Goal: Information Seeking & Learning: Learn about a topic

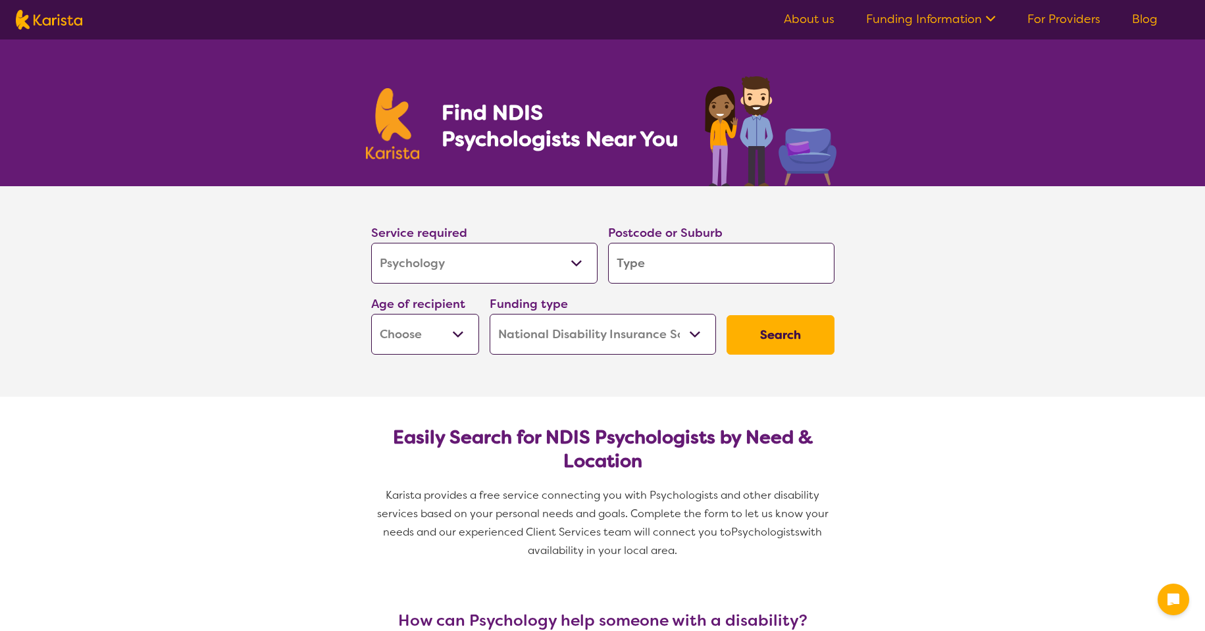
select select "Psychology"
select select "NDIS"
select select "Psychology"
select select "NDIS"
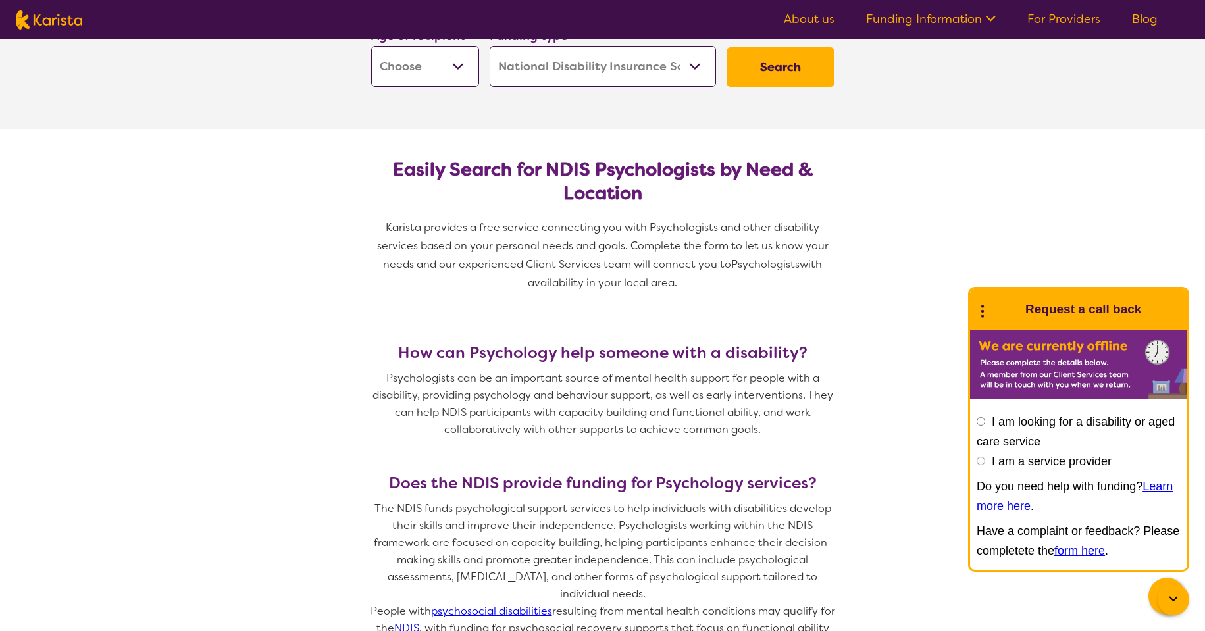
scroll to position [263, 0]
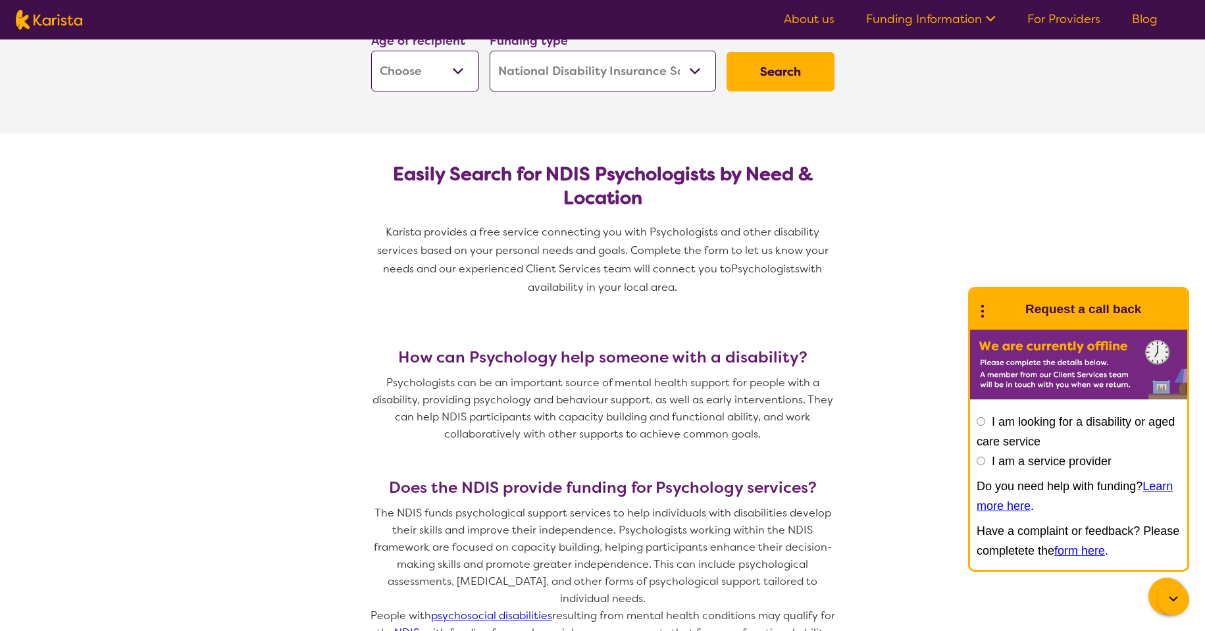
click at [452, 67] on select "Early Childhood - 0 to 9 Child - 10 to 11 Adolescent - 12 to 17 Adult - 18 to 6…" at bounding box center [425, 71] width 108 height 41
select select "AD"
click at [371, 51] on select "Early Childhood - 0 to 9 Child - 10 to 11 Adolescent - 12 to 17 Adult - 18 to 6…" at bounding box center [425, 71] width 108 height 41
select select "AD"
click at [776, 71] on button "Search" at bounding box center [780, 71] width 108 height 39
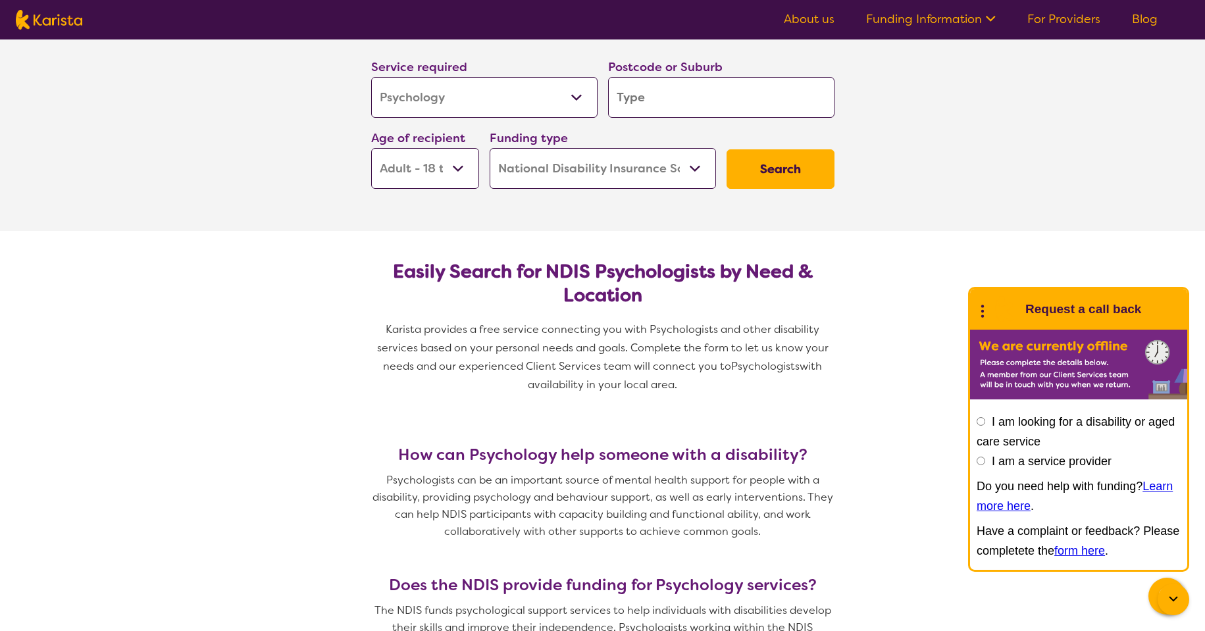
scroll to position [0, 0]
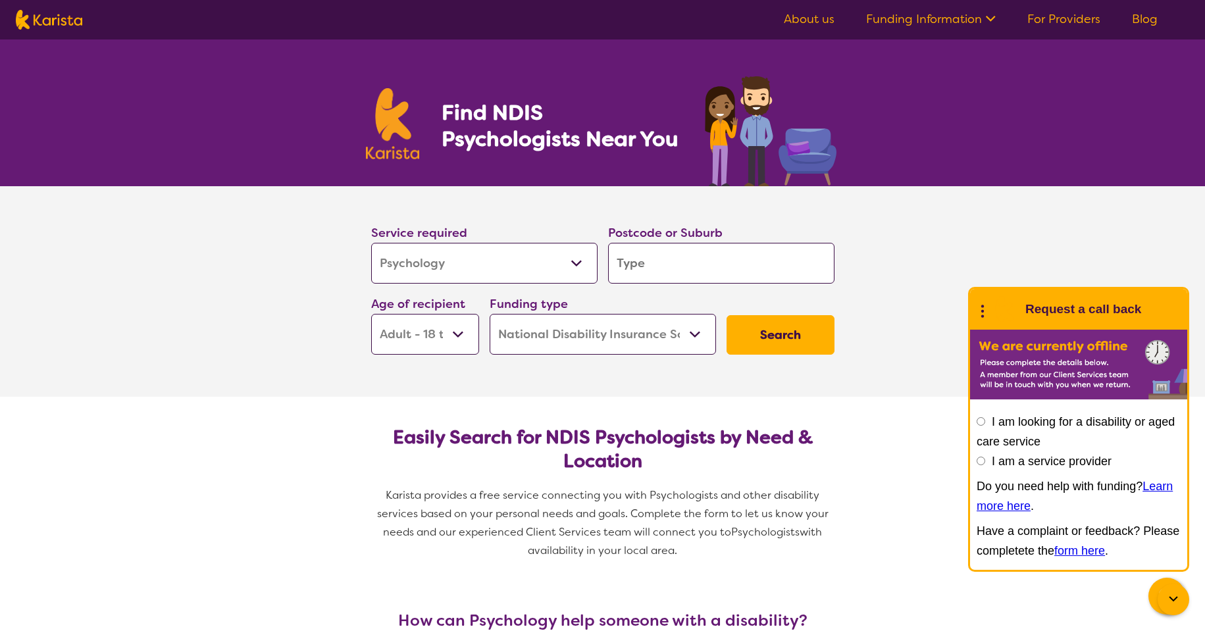
click at [575, 268] on select "Allied Health Assistant Assessment (ADHD or Autism) Behaviour support Counselli…" at bounding box center [484, 263] width 226 height 41
click at [560, 248] on select "Allied Health Assistant Assessment (ADHD or Autism) Behaviour support Counselli…" at bounding box center [484, 263] width 226 height 41
click at [642, 260] on input "search" at bounding box center [721, 263] width 226 height 41
type input "4"
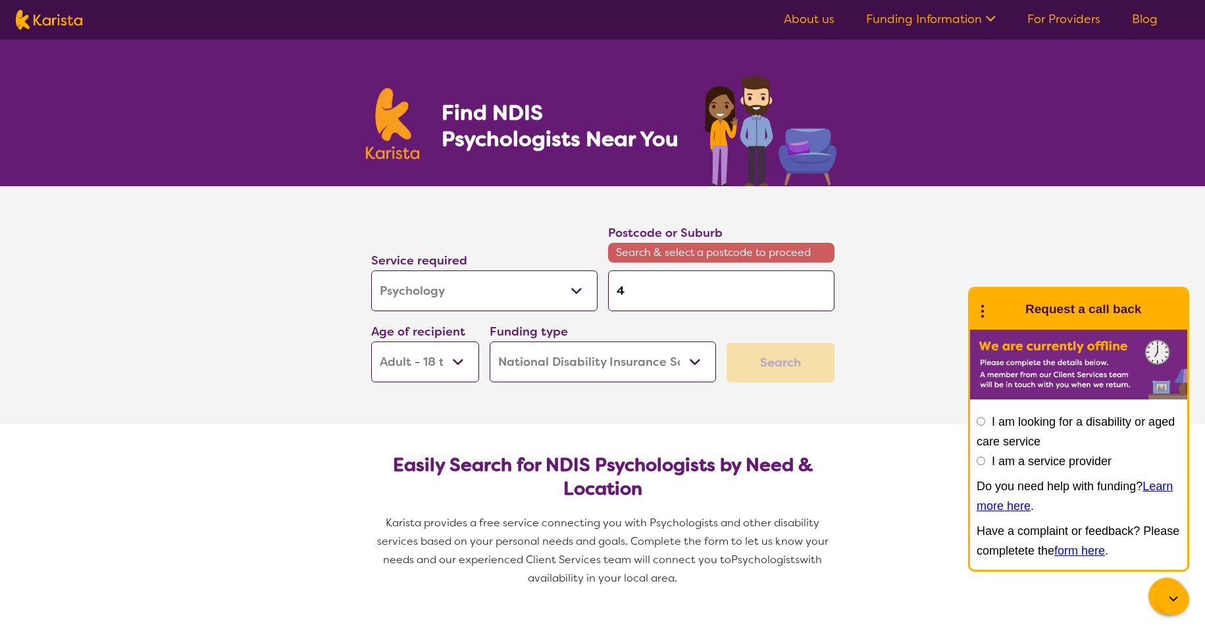
type input "41"
type input "410"
type input "4105"
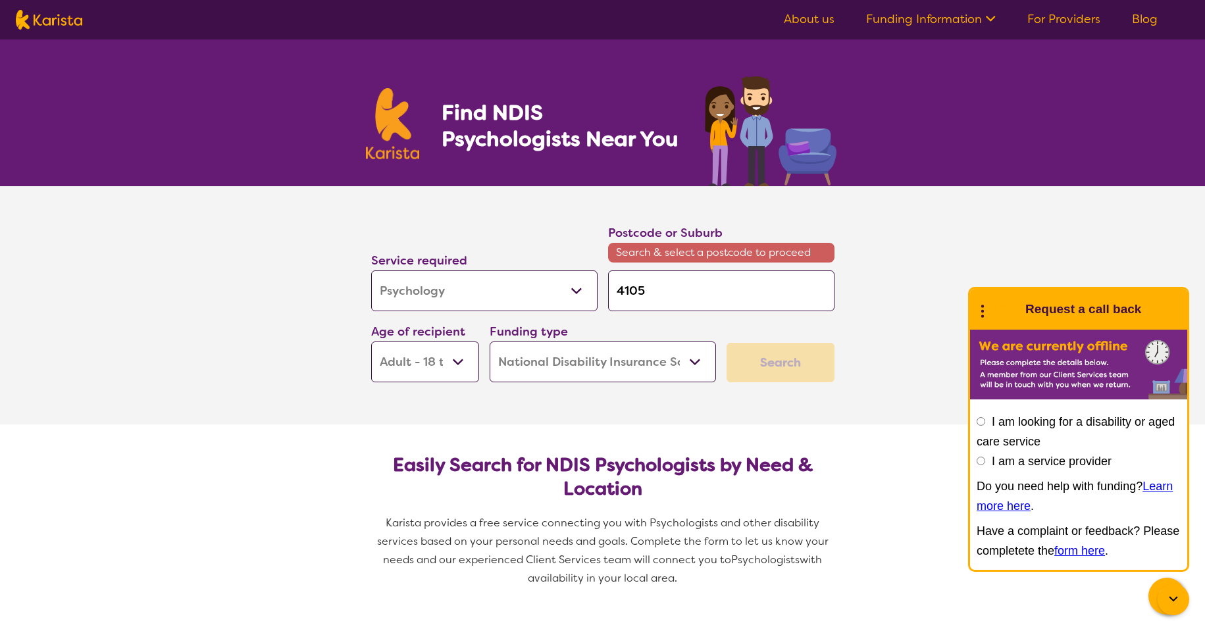
type input "4105"
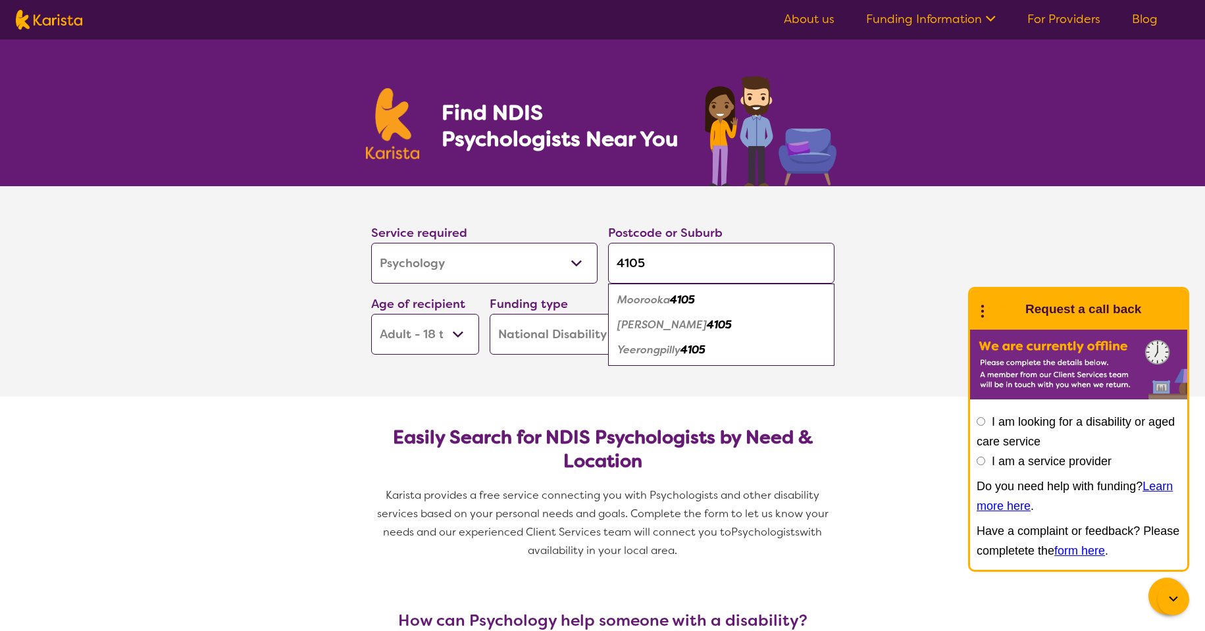
type input "4105"
click at [645, 305] on em "Moorooka" at bounding box center [643, 300] width 53 height 14
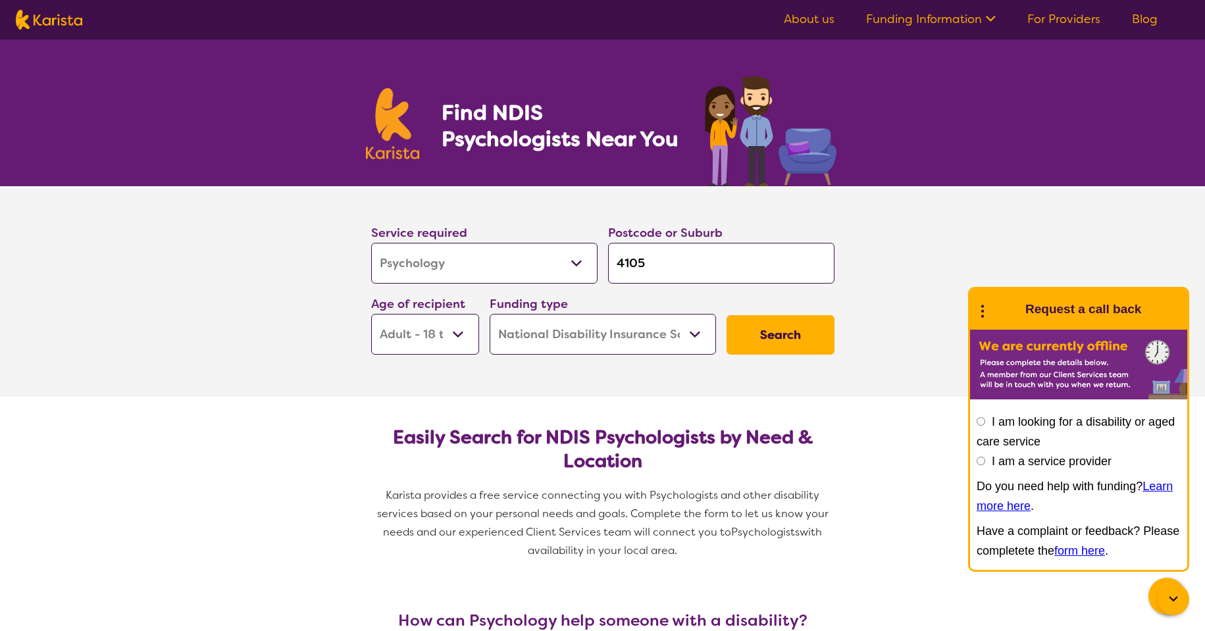
click at [773, 339] on button "Search" at bounding box center [780, 334] width 108 height 39
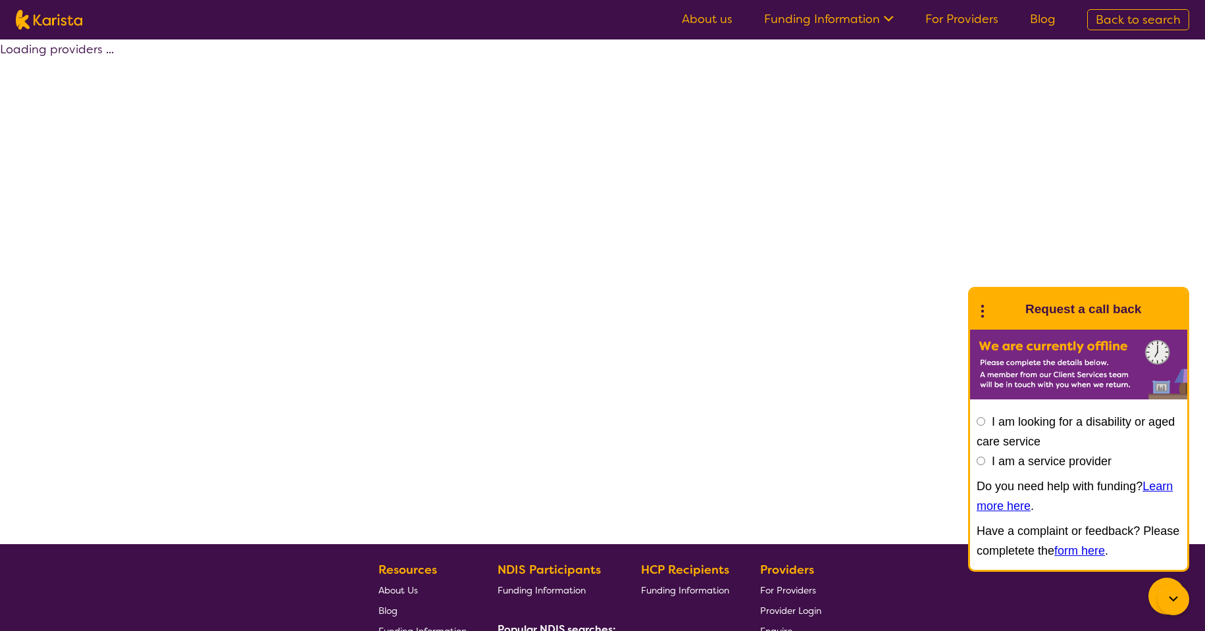
select select "by_score"
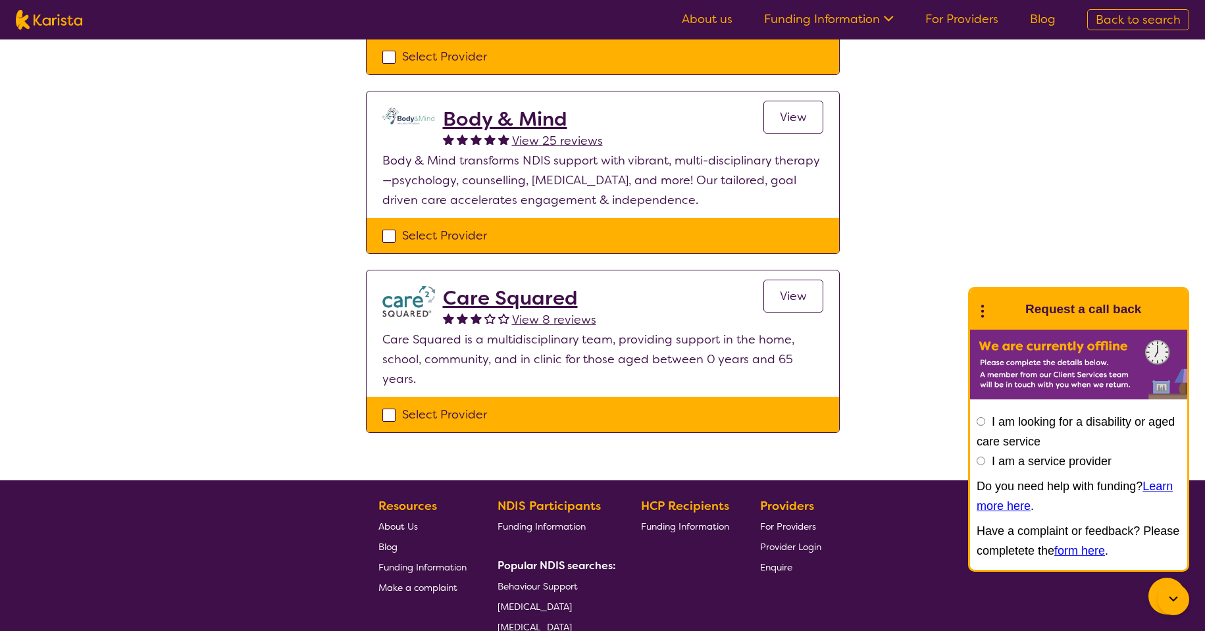
scroll to position [921, 0]
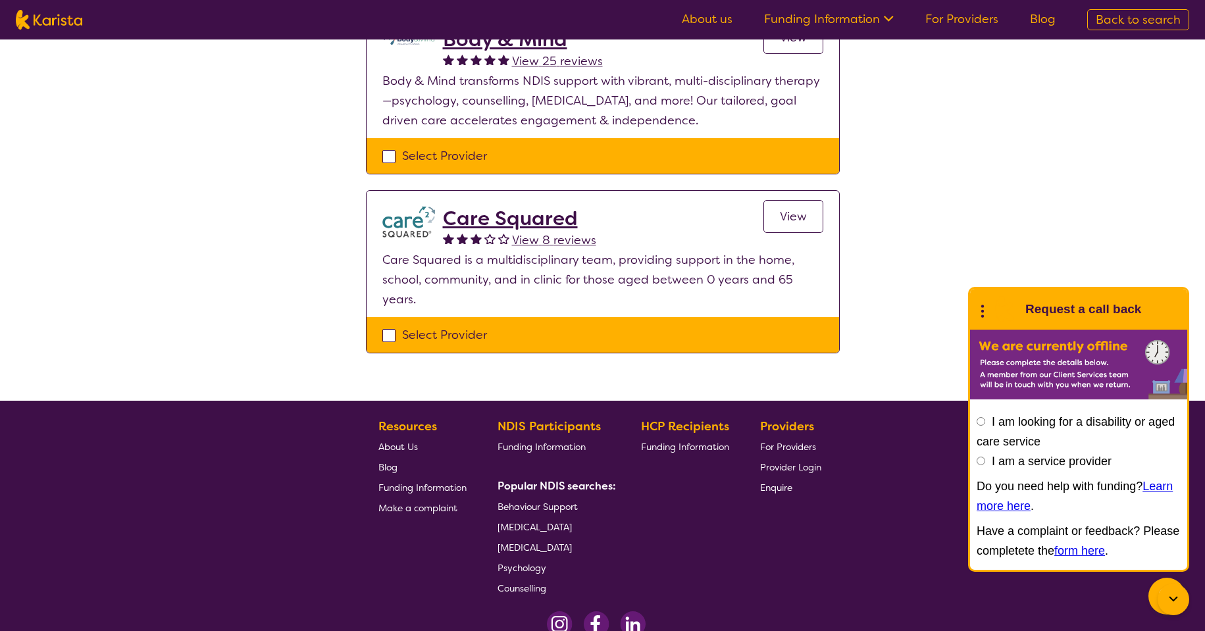
click at [529, 565] on span "Psychology" at bounding box center [521, 568] width 49 height 12
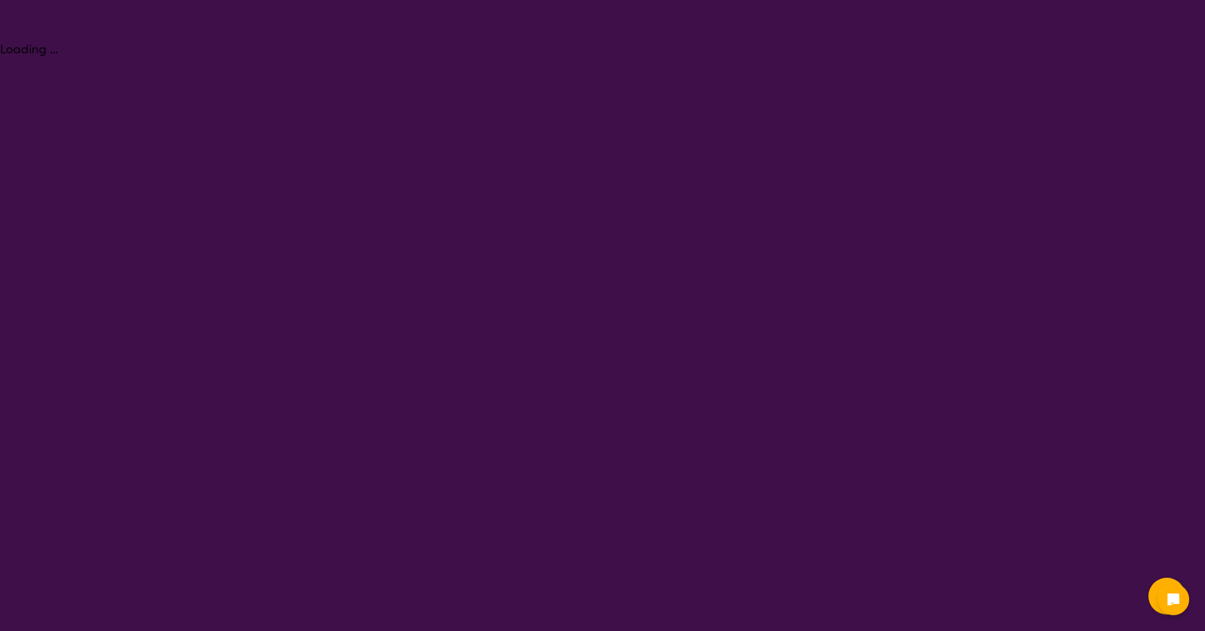
select select "Psychology"
select select "AD"
select select "NDIS"
select select "Psychology"
select select "AD"
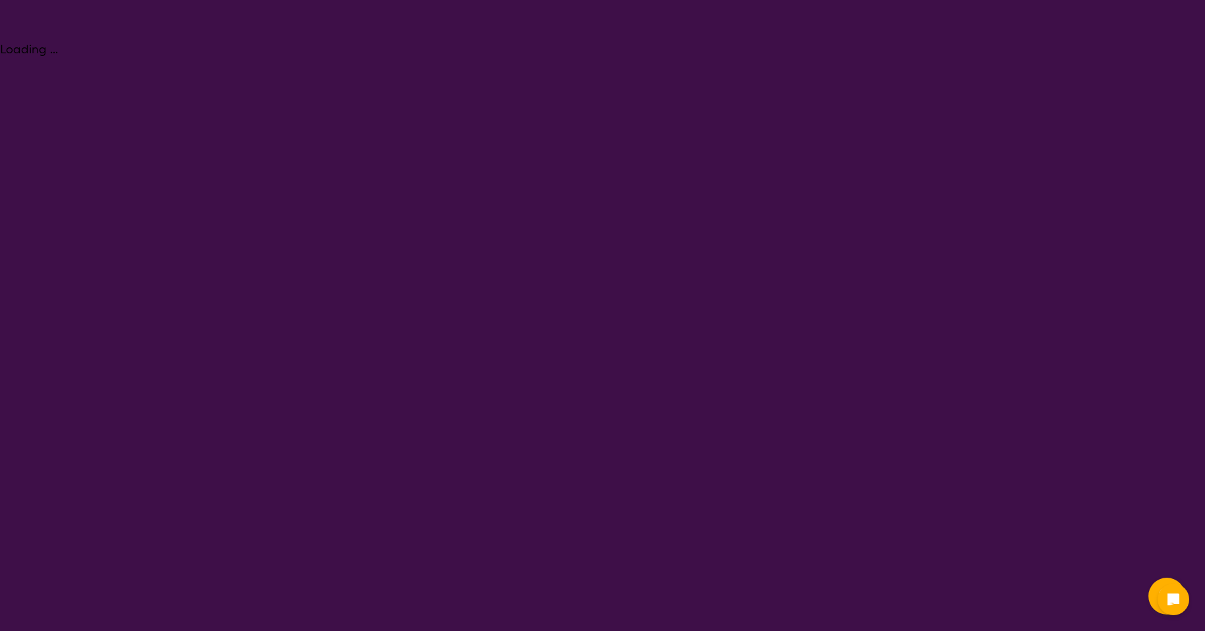
select select "NDIS"
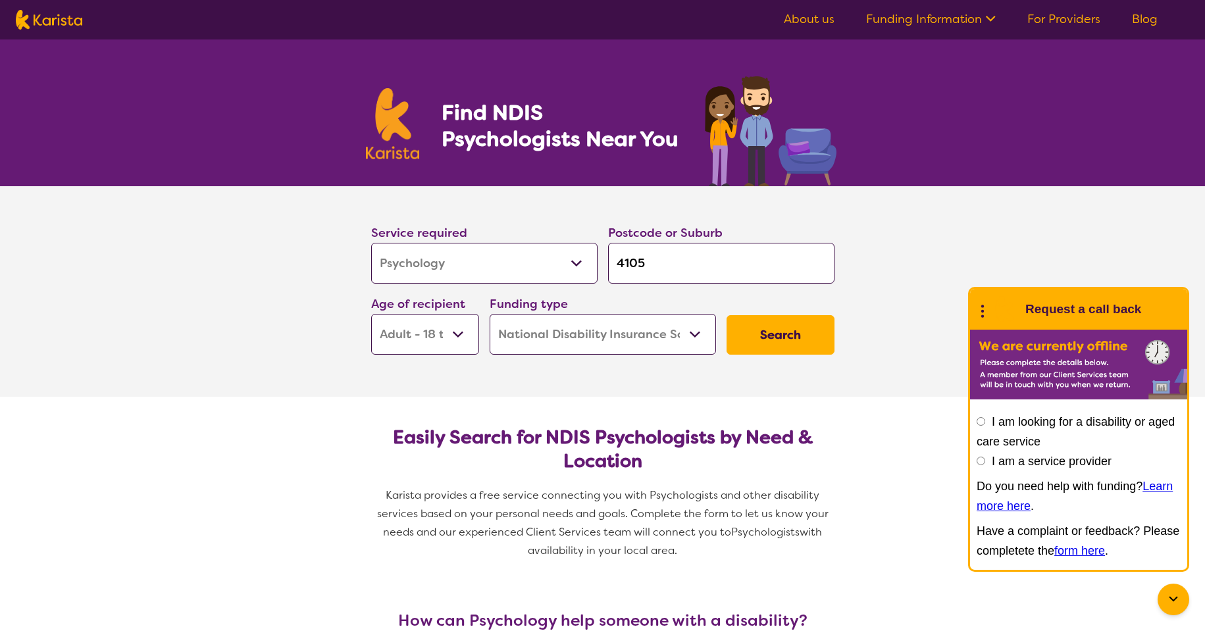
click at [789, 337] on button "Search" at bounding box center [780, 334] width 108 height 39
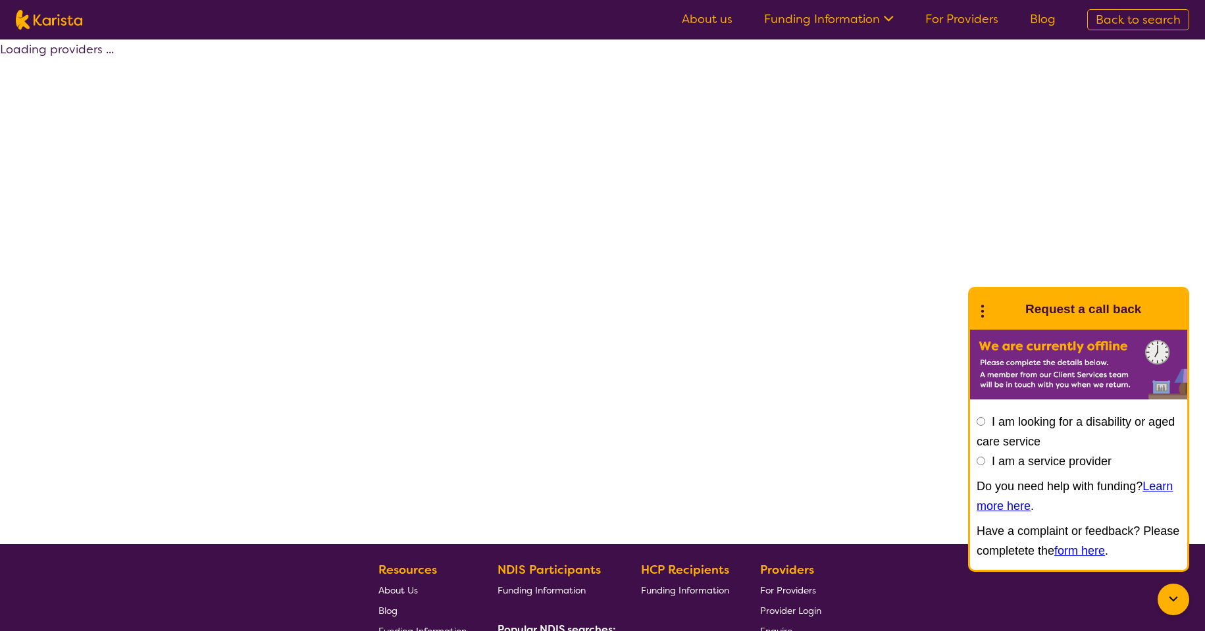
select select "by_score"
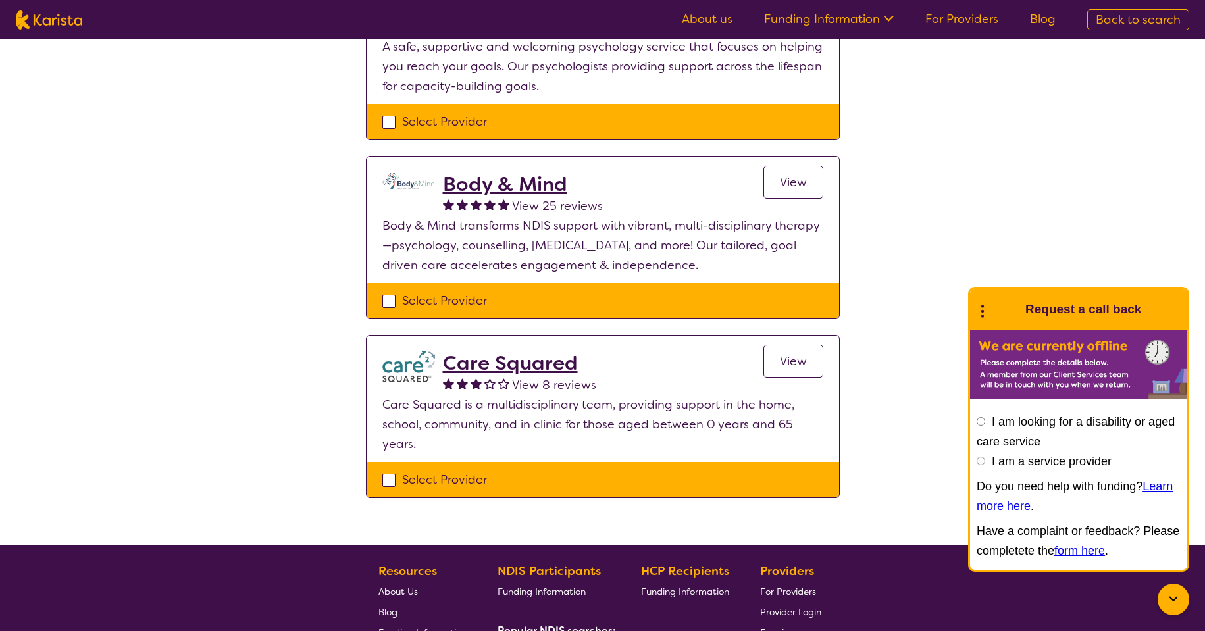
scroll to position [790, 0]
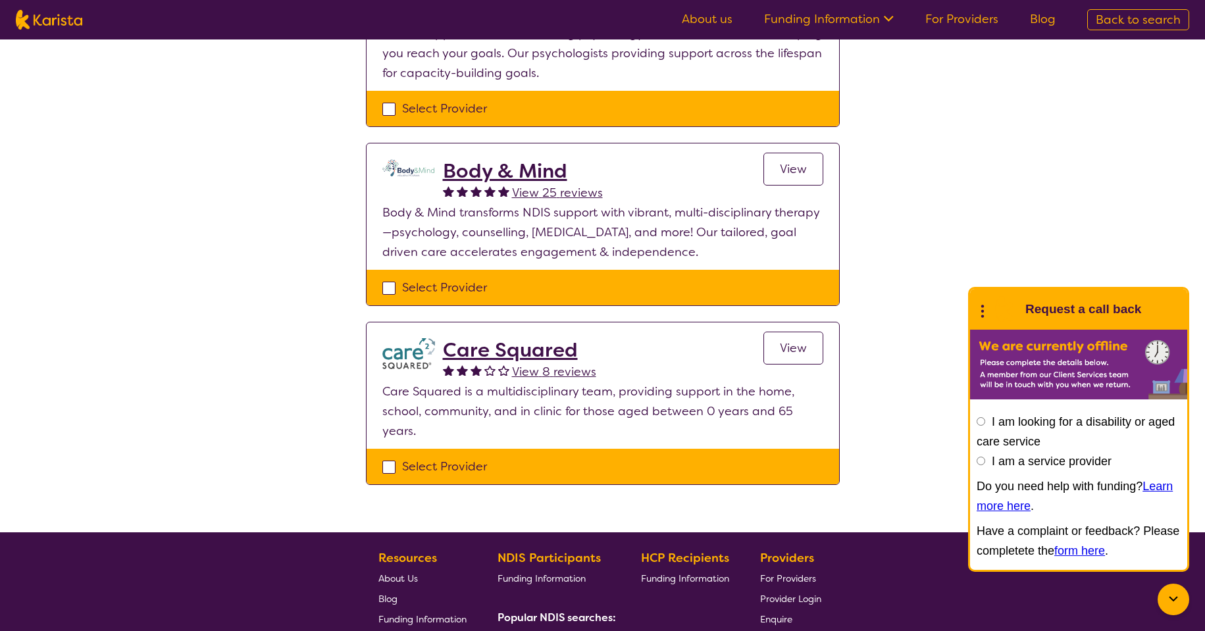
drag, startPoint x: 390, startPoint y: 466, endPoint x: 397, endPoint y: 466, distance: 7.2
click at [391, 466] on div "Select Provider" at bounding box center [602, 467] width 441 height 20
checkbox input "true"
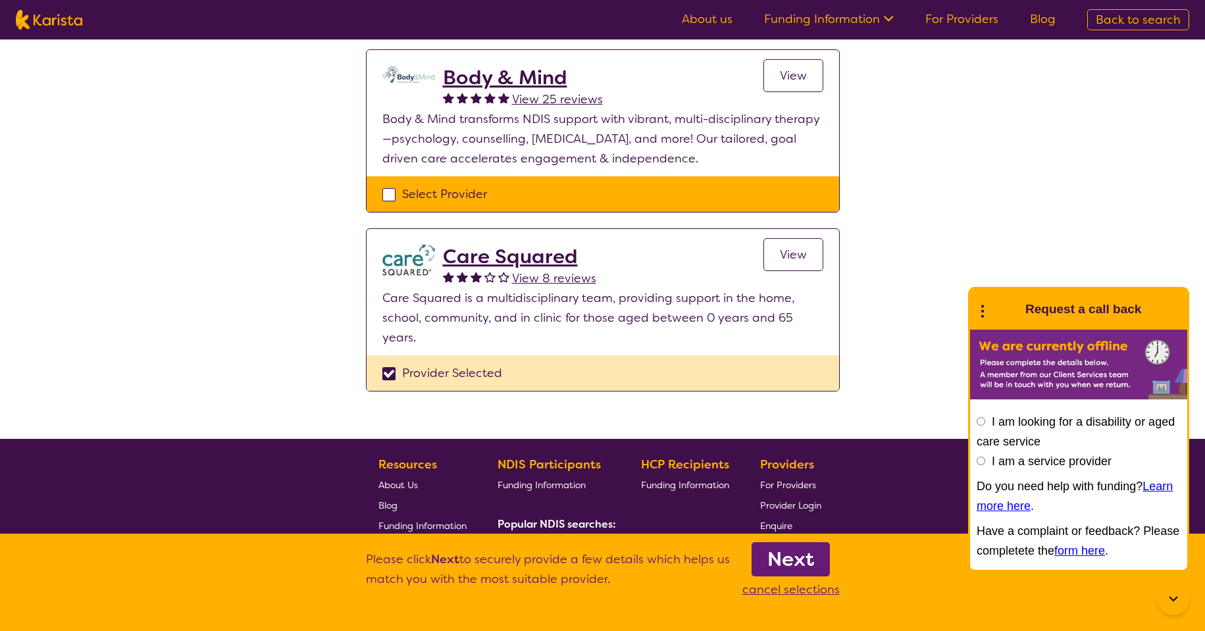
scroll to position [921, 0]
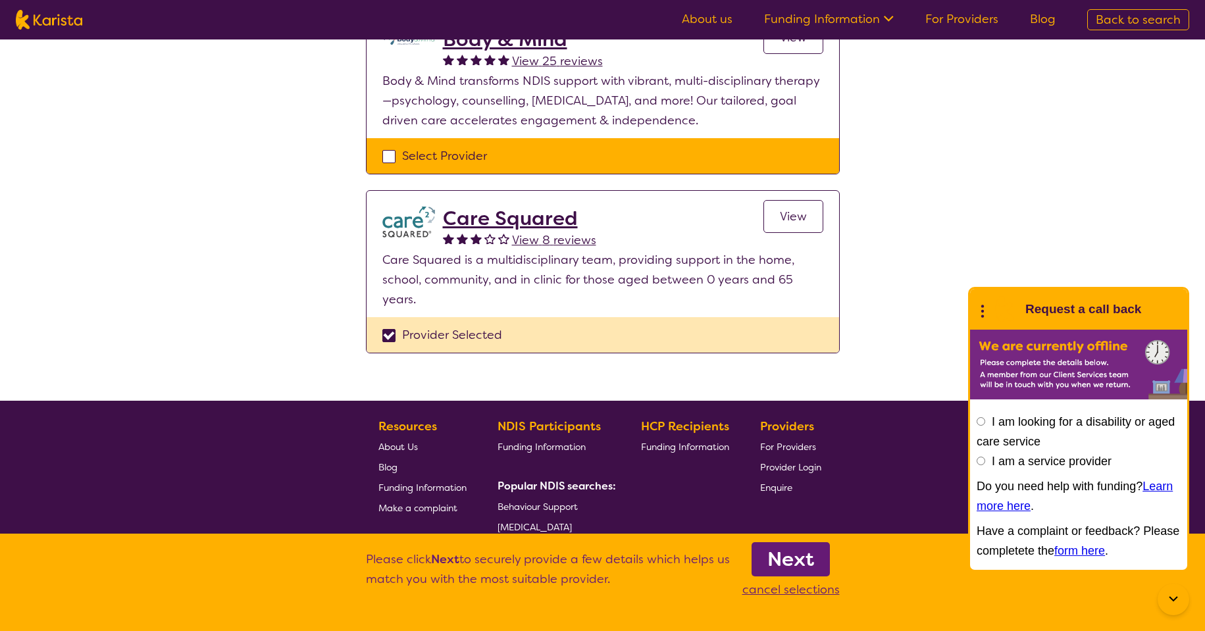
click at [794, 225] on link "View" at bounding box center [793, 216] width 60 height 33
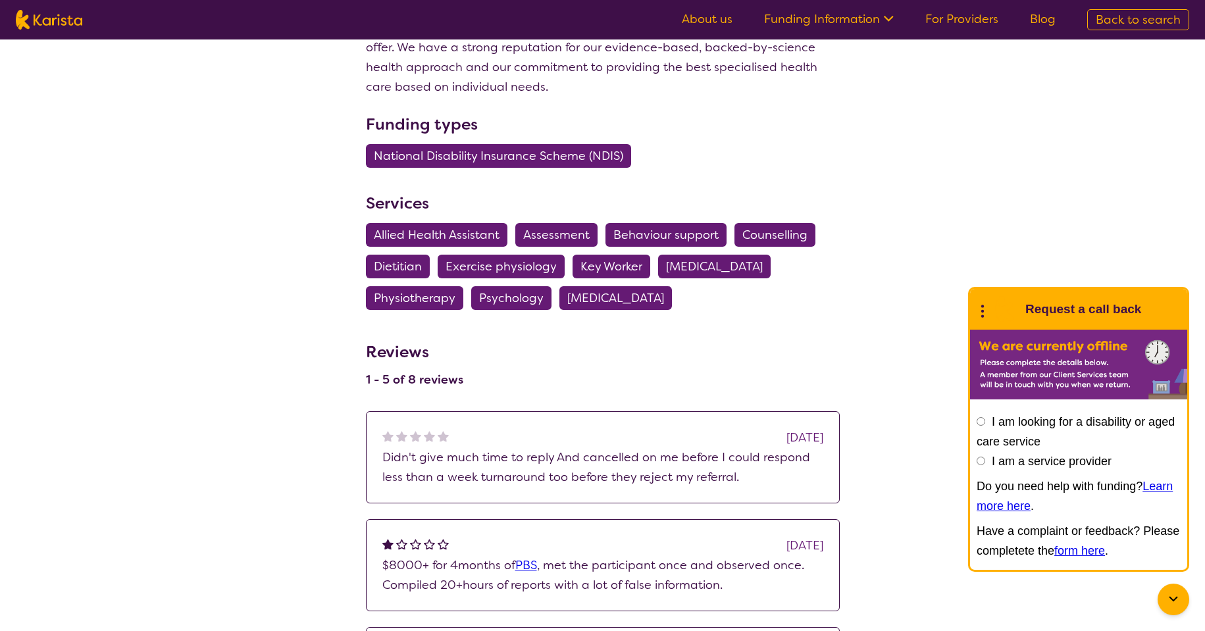
scroll to position [724, 0]
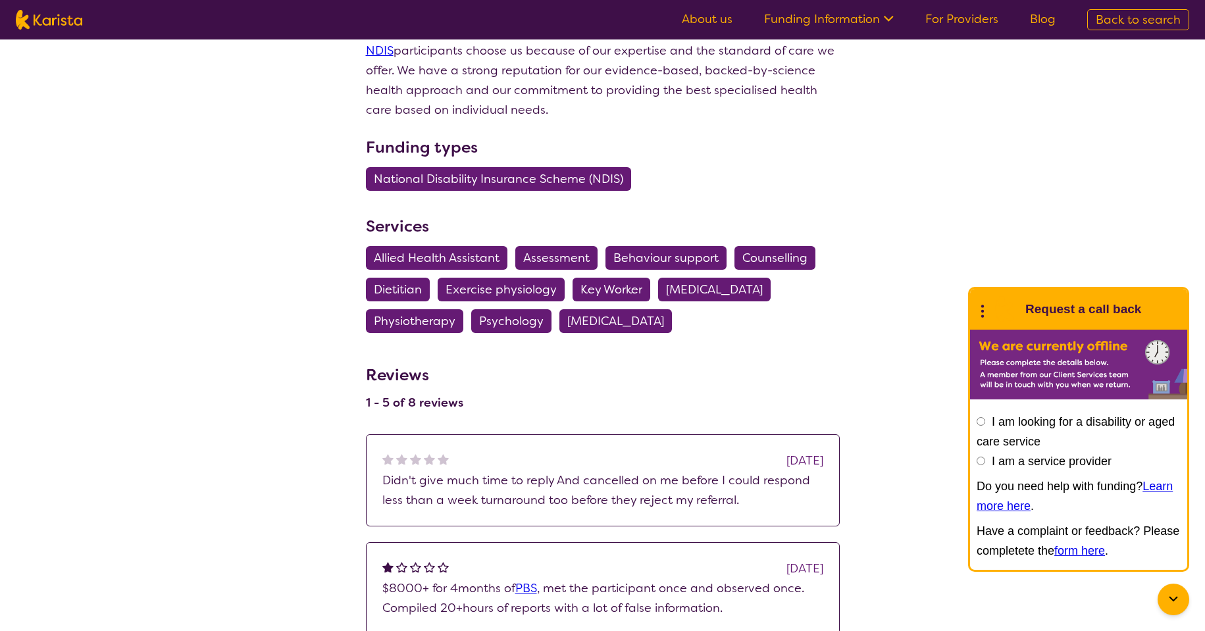
click at [662, 258] on span "Behaviour support" at bounding box center [665, 258] width 105 height 24
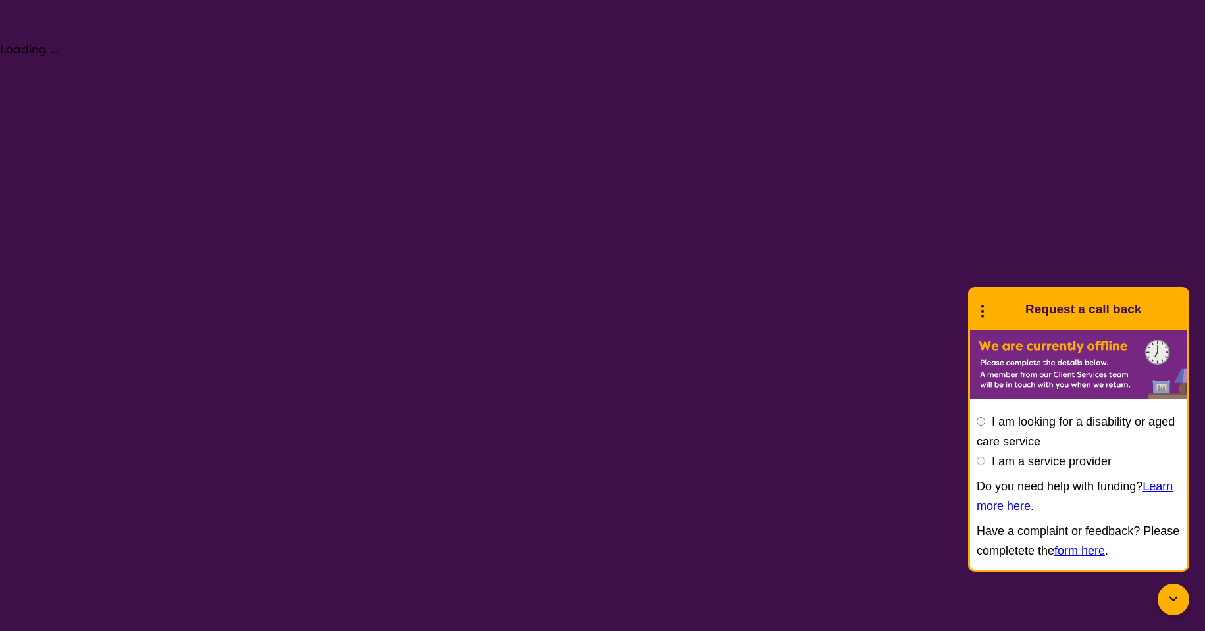
select select "Behaviour support"
select select "AD"
select select "NDIS"
select select "Behaviour support"
select select "AD"
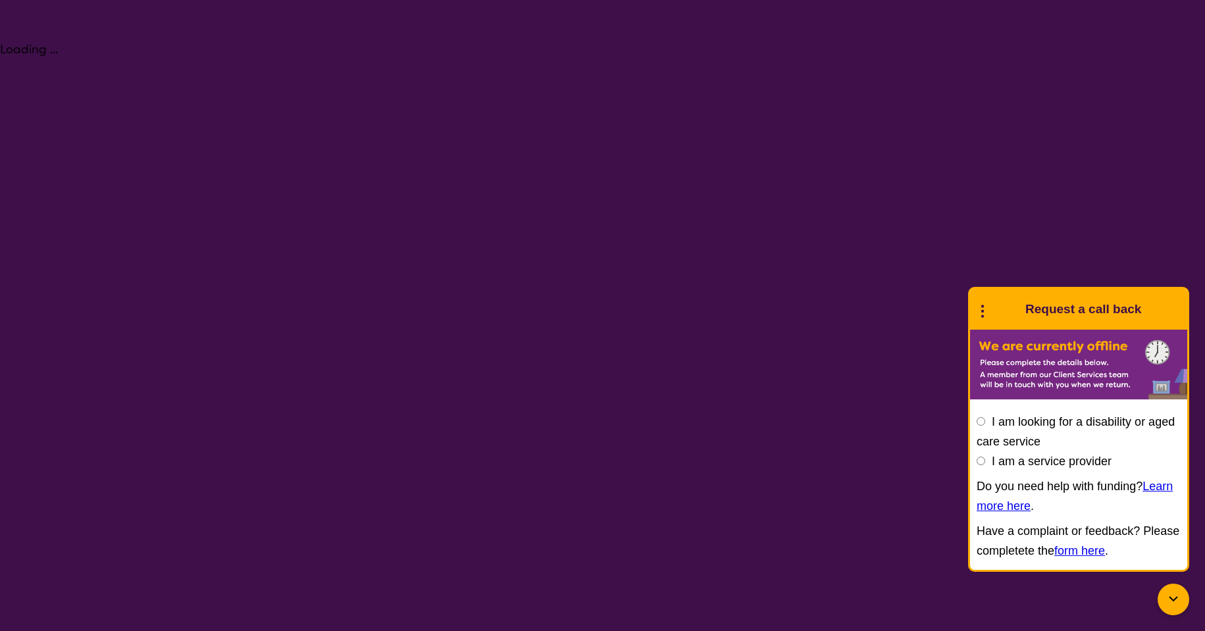
select select "NDIS"
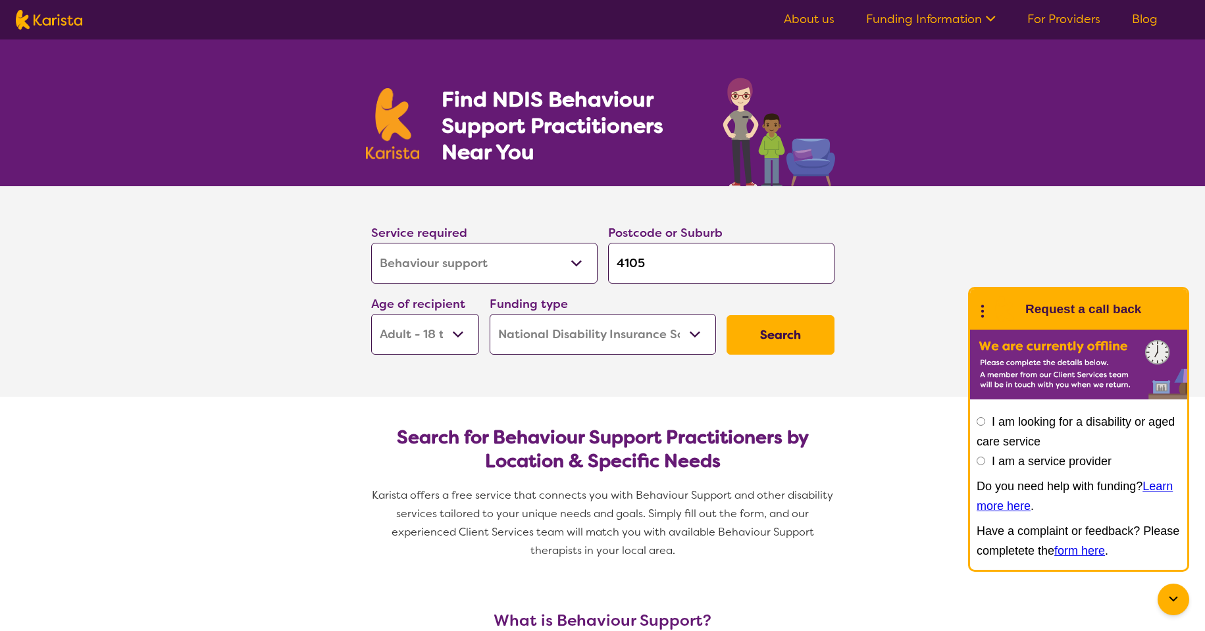
click at [778, 355] on div "Search" at bounding box center [780, 335] width 118 height 50
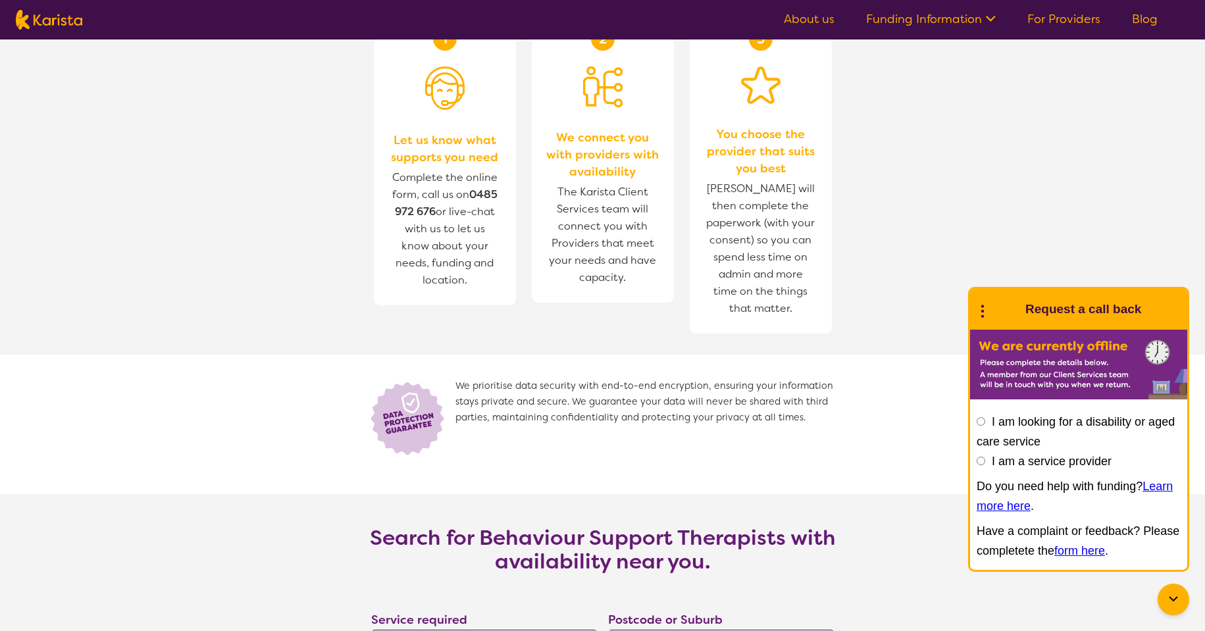
scroll to position [1382, 0]
